Goal: Task Accomplishment & Management: Manage account settings

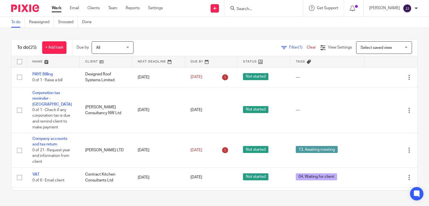
scroll to position [598, 0]
click at [261, 9] on input "Search" at bounding box center [261, 9] width 50 height 5
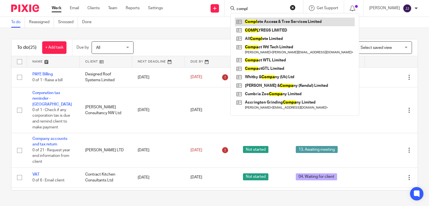
type input "compl"
click at [283, 20] on link at bounding box center [295, 22] width 120 height 8
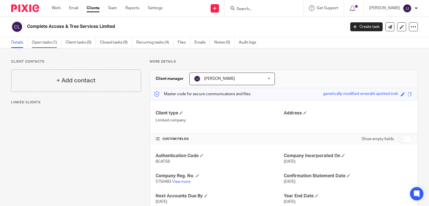
click at [48, 43] on link "Open tasks (1)" at bounding box center [47, 42] width 30 height 11
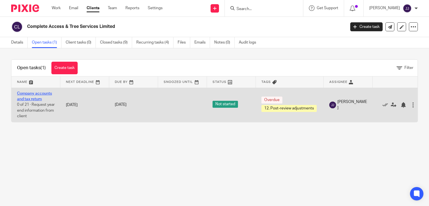
click at [32, 93] on link "Company accounts and tax return" at bounding box center [34, 96] width 35 height 9
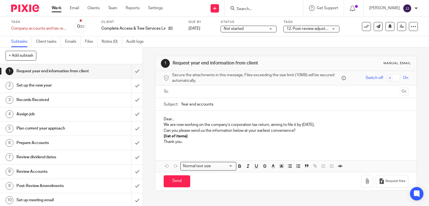
click at [253, 13] on div at bounding box center [264, 8] width 78 height 16
click at [255, 9] on input "Search" at bounding box center [261, 9] width 50 height 5
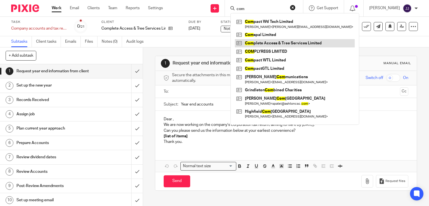
type input "com"
click at [278, 45] on link at bounding box center [295, 43] width 120 height 8
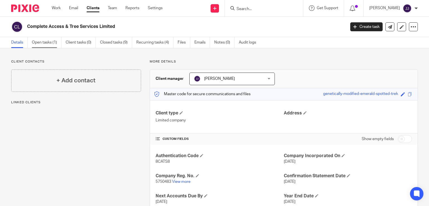
click at [36, 42] on link "Open tasks (1)" at bounding box center [47, 42] width 30 height 11
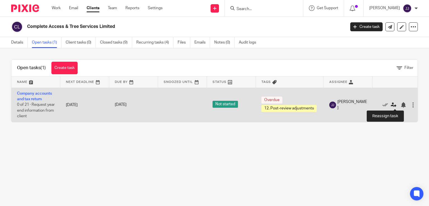
click at [392, 106] on icon at bounding box center [393, 105] width 6 height 6
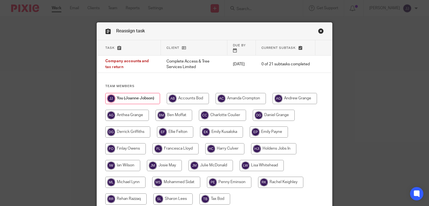
click at [178, 130] on input "radio" at bounding box center [175, 131] width 36 height 11
radio input "true"
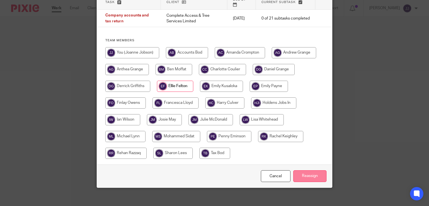
click at [306, 170] on input "Reassign" at bounding box center [309, 176] width 33 height 12
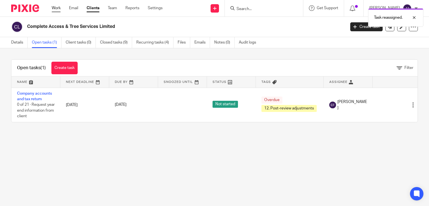
click at [54, 8] on link "Work" at bounding box center [56, 8] width 9 height 6
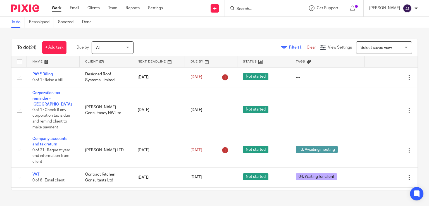
click at [266, 10] on input "Search" at bounding box center [261, 9] width 50 height 5
type input "n"
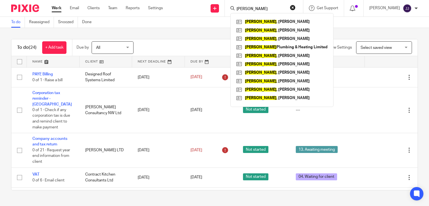
type input "baines"
click button "submit" at bounding box center [0, 0] width 0 height 0
click at [270, 49] on link at bounding box center [282, 47] width 94 height 8
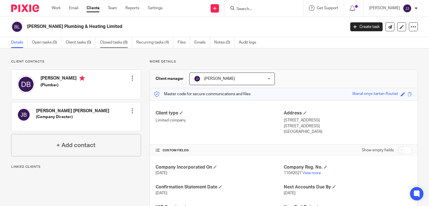
click at [104, 42] on link "Closed tasks (8)" at bounding box center [116, 42] width 32 height 11
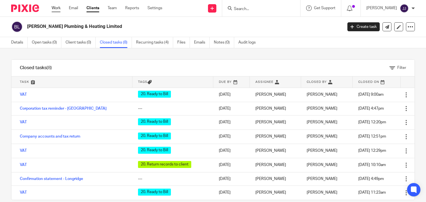
click at [56, 10] on link "Work" at bounding box center [56, 8] width 9 height 6
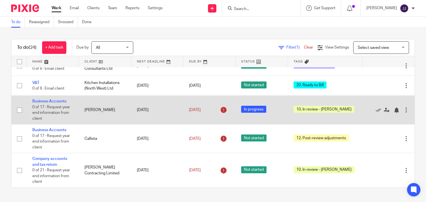
scroll to position [56, 0]
